Goal: Information Seeking & Learning: Learn about a topic

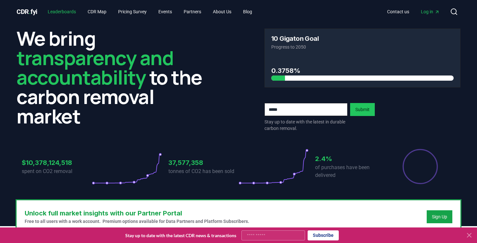
click at [66, 16] on link "Leaderboards" at bounding box center [61, 12] width 39 height 12
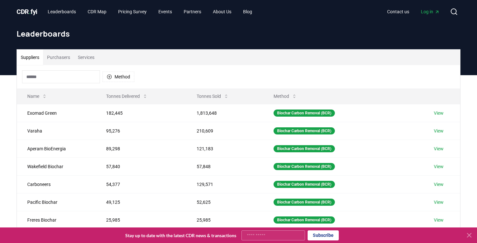
click at [91, 58] on button "Services" at bounding box center [86, 58] width 24 height 16
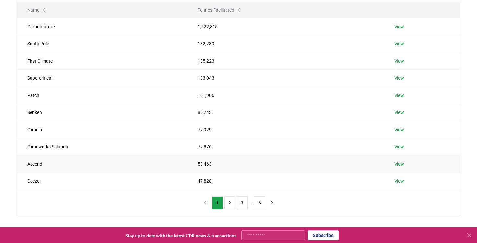
scroll to position [79, 0]
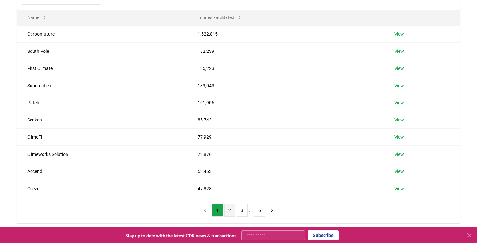
click at [230, 210] on button "2" at bounding box center [229, 210] width 11 height 13
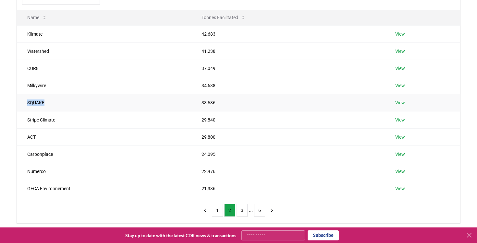
drag, startPoint x: 51, startPoint y: 105, endPoint x: 20, endPoint y: 105, distance: 31.5
click at [20, 105] on td "SQUAKE" at bounding box center [104, 102] width 174 height 17
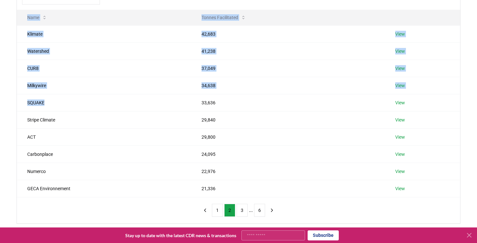
drag, startPoint x: 49, startPoint y: 104, endPoint x: 16, endPoint y: 104, distance: 32.4
click at [16, 104] on div "Suppliers Purchasers Services Name Tonnes Facilitated Klimate 42,683 View Water…" at bounding box center [238, 96] width 454 height 253
drag, startPoint x: 25, startPoint y: 50, endPoint x: 424, endPoint y: 82, distance: 400.8
click at [424, 82] on tbody "Klimate 42,683 View Watershed 41,238 View CUR8 37,049 View Milkywire 34,638 Vie…" at bounding box center [238, 111] width 443 height 172
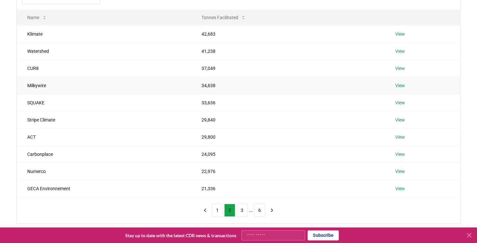
click at [424, 82] on td "View" at bounding box center [422, 85] width 75 height 17
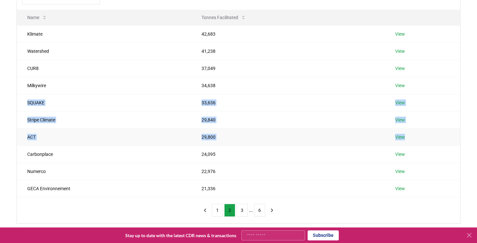
drag, startPoint x: 19, startPoint y: 102, endPoint x: 422, endPoint y: 137, distance: 403.9
click at [422, 137] on tbody "Klimate 42,683 View Watershed 41,238 View CUR8 37,049 View Milkywire 34,638 Vie…" at bounding box center [238, 111] width 443 height 172
click at [422, 137] on td "View" at bounding box center [422, 136] width 75 height 17
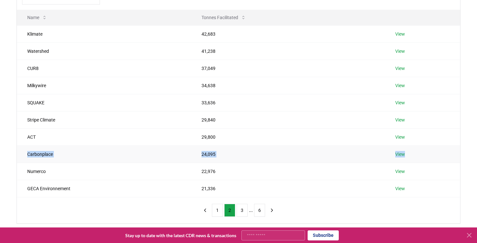
drag, startPoint x: 22, startPoint y: 156, endPoint x: 414, endPoint y: 157, distance: 391.5
click at [414, 157] on tr "Carbonplace 24,095 View" at bounding box center [238, 154] width 443 height 17
click at [414, 157] on td "View" at bounding box center [422, 154] width 75 height 17
drag, startPoint x: 20, startPoint y: 169, endPoint x: 50, endPoint y: 176, distance: 30.6
click at [50, 176] on td "Numerco" at bounding box center [104, 171] width 174 height 17
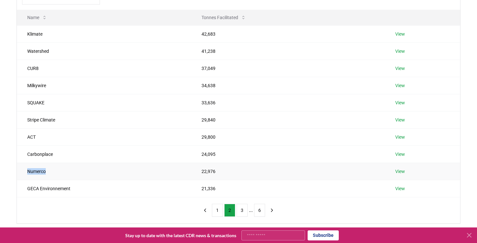
click at [50, 176] on td "Numerco" at bounding box center [104, 171] width 174 height 17
click at [242, 212] on button "3" at bounding box center [241, 210] width 11 height 13
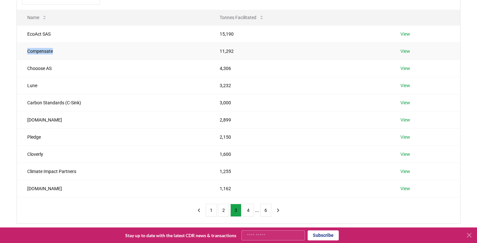
drag, startPoint x: 21, startPoint y: 53, endPoint x: 65, endPoint y: 53, distance: 43.8
click at [65, 53] on td "Compensate" at bounding box center [113, 50] width 192 height 17
drag, startPoint x: 18, startPoint y: 68, endPoint x: 420, endPoint y: 88, distance: 403.3
click at [420, 88] on tbody "EcoAct SAS 15,190 View Compensate 11,292 View Chooose AS 4,306 View Lune 3,232 …" at bounding box center [238, 111] width 443 height 172
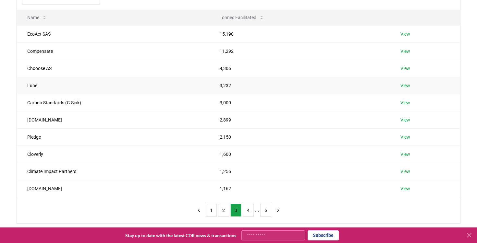
click at [420, 88] on td "View" at bounding box center [425, 85] width 70 height 17
drag, startPoint x: 28, startPoint y: 83, endPoint x: 24, endPoint y: 97, distance: 14.2
click at [24, 97] on tbody "EcoAct SAS 15,190 View Compensate 11,292 View Chooose AS 4,306 View Lune 3,232 …" at bounding box center [238, 111] width 443 height 172
drag, startPoint x: 27, startPoint y: 119, endPoint x: 58, endPoint y: 119, distance: 31.1
click at [58, 119] on td "[DOMAIN_NAME]" at bounding box center [113, 119] width 192 height 17
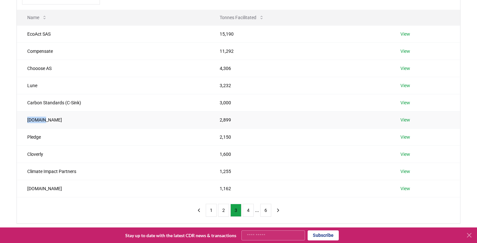
click at [58, 119] on td "[DOMAIN_NAME]" at bounding box center [113, 119] width 192 height 17
drag, startPoint x: 22, startPoint y: 155, endPoint x: 427, endPoint y: 153, distance: 404.7
click at [427, 153] on tr "Cloverly 1,600 View" at bounding box center [238, 154] width 443 height 17
click at [14, 137] on div "Suppliers Purchasers Services Name Tonnes Facilitated EcoAct SAS 15,190 View Co…" at bounding box center [238, 96] width 454 height 253
drag, startPoint x: 16, startPoint y: 149, endPoint x: 5, endPoint y: 166, distance: 20.0
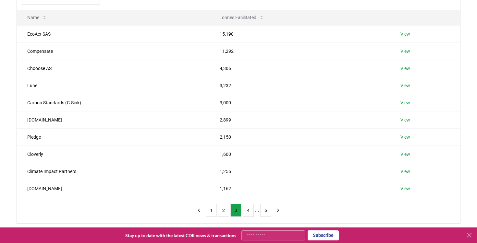
click at [5, 166] on div "Suppliers Purchasers Services Name Tonnes Facilitated EcoAct SAS 15,190 View Co…" at bounding box center [238, 122] width 477 height 253
click at [249, 210] on button "4" at bounding box center [248, 210] width 11 height 13
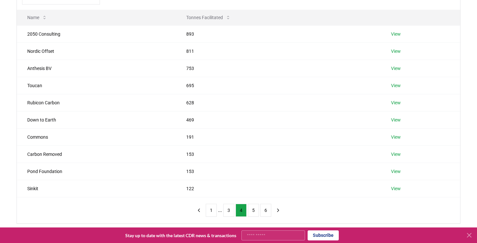
drag, startPoint x: 17, startPoint y: 38, endPoint x: 36, endPoint y: 199, distance: 162.0
click at [36, 199] on div "Suppliers Purchasers Services Name Tonnes Facilitated 2050 Consulting 893 View …" at bounding box center [239, 96] width 444 height 253
click at [36, 199] on div "Name Tonnes Facilitated 2050 Consulting 893 View Nordic Offset 811 View Anthesi…" at bounding box center [238, 104] width 443 height 237
click at [251, 211] on button "5" at bounding box center [253, 210] width 11 height 13
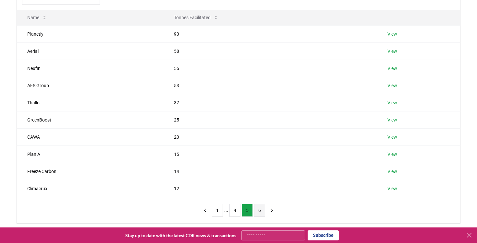
click at [261, 212] on button "6" at bounding box center [259, 210] width 11 height 13
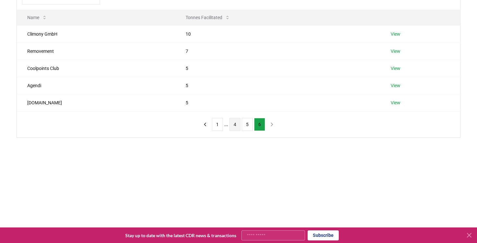
click at [231, 126] on button "4" at bounding box center [234, 124] width 11 height 13
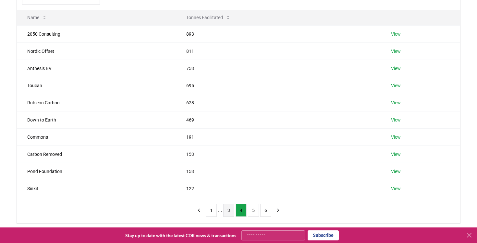
click at [228, 212] on button "3" at bounding box center [228, 210] width 11 height 13
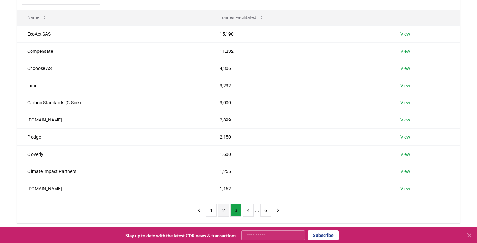
click at [222, 210] on button "2" at bounding box center [223, 210] width 11 height 13
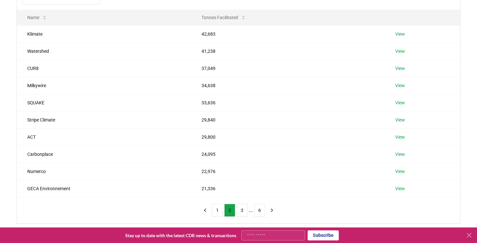
click at [218, 217] on div "1 2 3 ... 6" at bounding box center [238, 211] width 91 height 26
click at [218, 213] on button "1" at bounding box center [217, 210] width 11 height 13
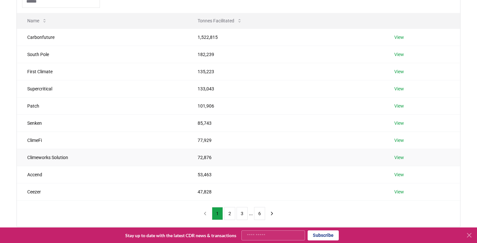
scroll to position [77, 0]
drag, startPoint x: 28, startPoint y: 156, endPoint x: 29, endPoint y: 162, distance: 5.2
click at [29, 162] on td "Climeworks Solution" at bounding box center [102, 156] width 170 height 17
drag, startPoint x: 28, startPoint y: 157, endPoint x: 421, endPoint y: 160, distance: 393.4
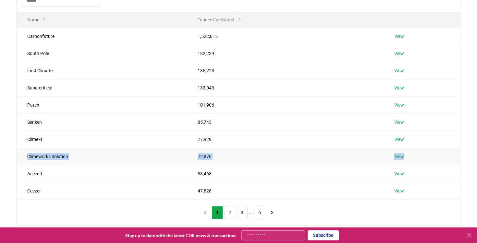
click at [421, 160] on tr "Climeworks Solution 72,876 View" at bounding box center [238, 156] width 443 height 17
click at [421, 160] on td "View" at bounding box center [422, 156] width 76 height 17
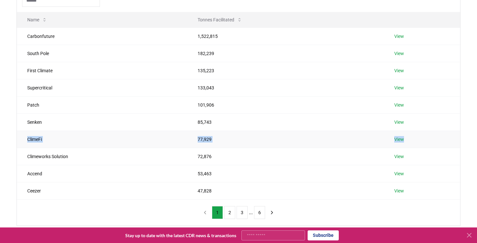
drag, startPoint x: 18, startPoint y: 141, endPoint x: 414, endPoint y: 138, distance: 396.0
click at [414, 138] on tr "ClimeFi 77,929 View" at bounding box center [238, 139] width 443 height 17
click at [414, 138] on td "View" at bounding box center [422, 139] width 76 height 17
